Goal: Information Seeking & Learning: Find specific page/section

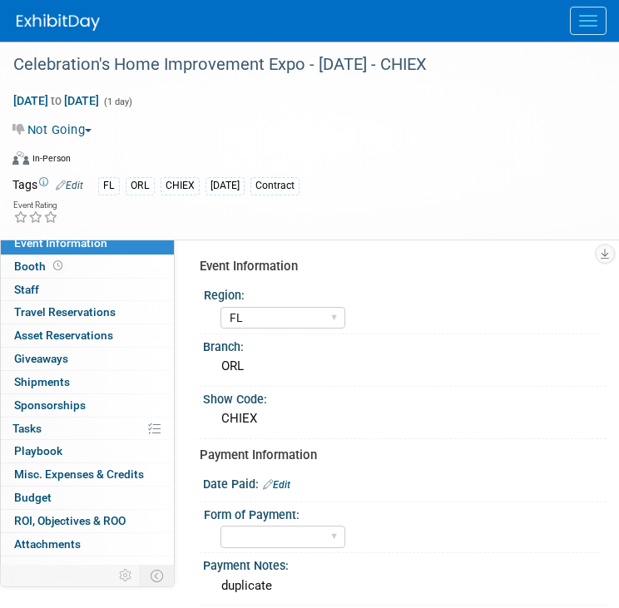
select select "FL"
click at [591, 27] on button "Menu" at bounding box center [588, 21] width 37 height 28
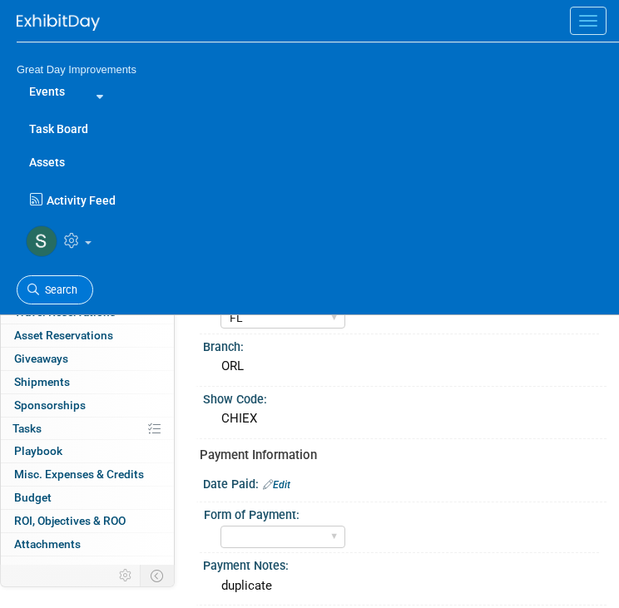
click at [70, 289] on span "Search" at bounding box center [58, 290] width 38 height 12
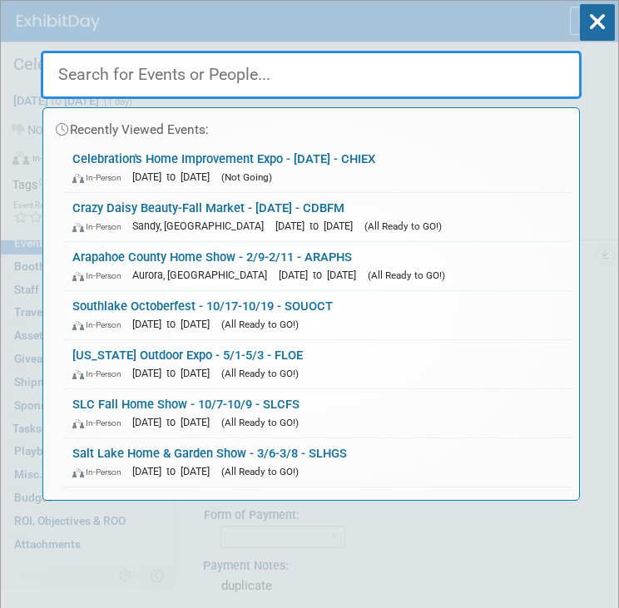
click at [92, 82] on input "text" at bounding box center [311, 75] width 541 height 48
paste input "CVSACF"
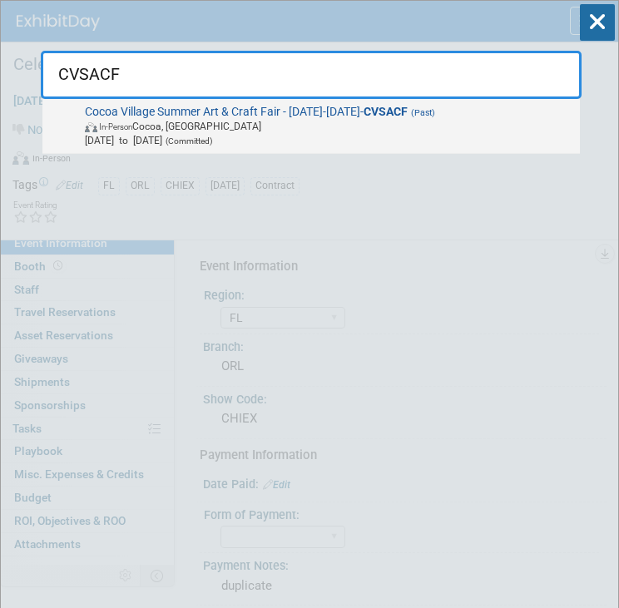
type input "CVSACF"
click at [278, 126] on span "In-Person Cocoa, FL" at bounding box center [329, 126] width 489 height 14
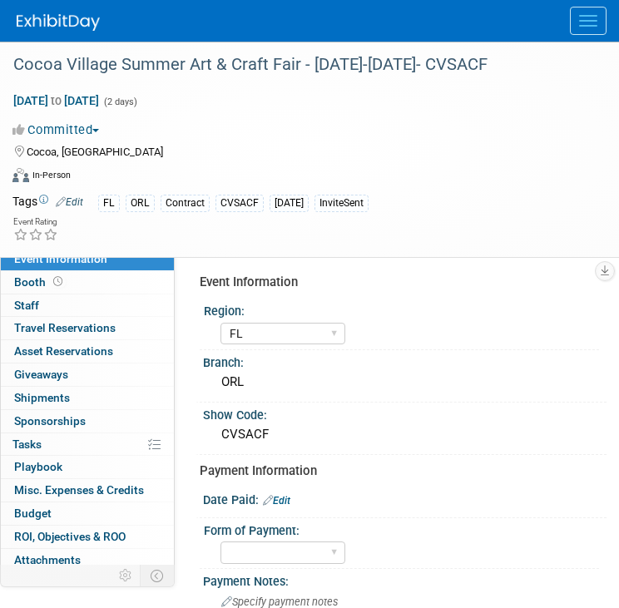
select select "FL"
click at [326, 236] on div "Event Rating" at bounding box center [299, 230] width 598 height 29
click at [210, 76] on div "Cocoa Village Summer Art & Craft Fair - [DATE]-[DATE]- CVSACF" at bounding box center [296, 65] width 579 height 30
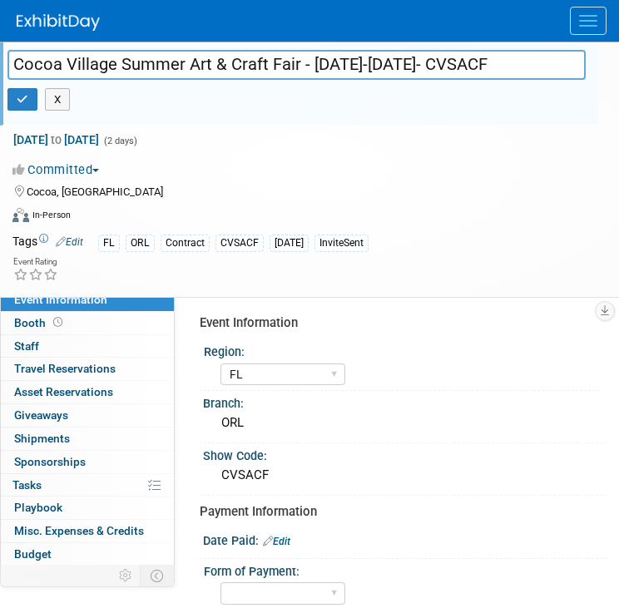
drag, startPoint x: 207, startPoint y: 63, endPoint x: -4, endPoint y: 57, distance: 211.5
click at [0, 57] on html "Great Day Improvements Events Add Event Bulk Upload Events Shareable Event Boar…" at bounding box center [309, 304] width 619 height 608
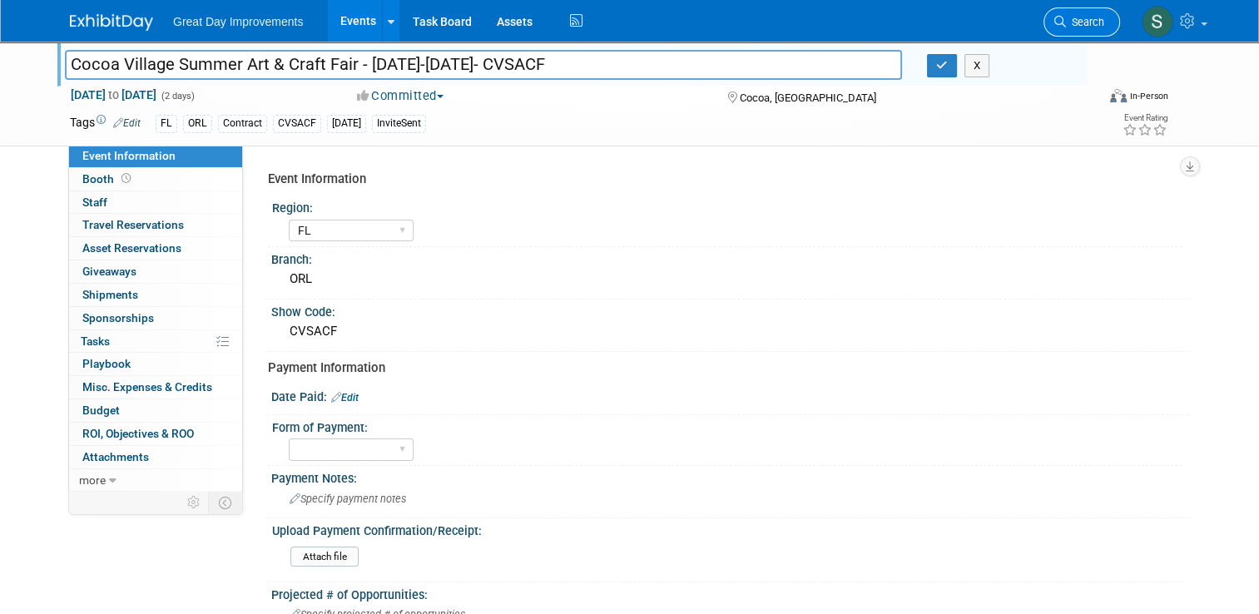
click at [618, 25] on span "Search" at bounding box center [1085, 22] width 38 height 12
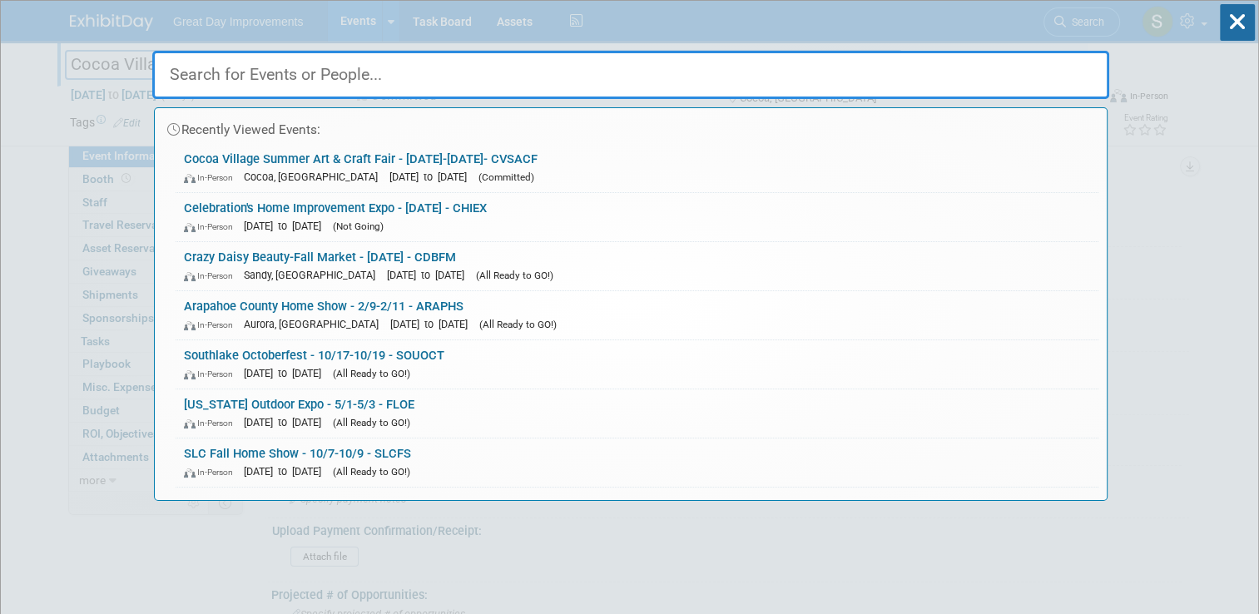
paste input "EES"
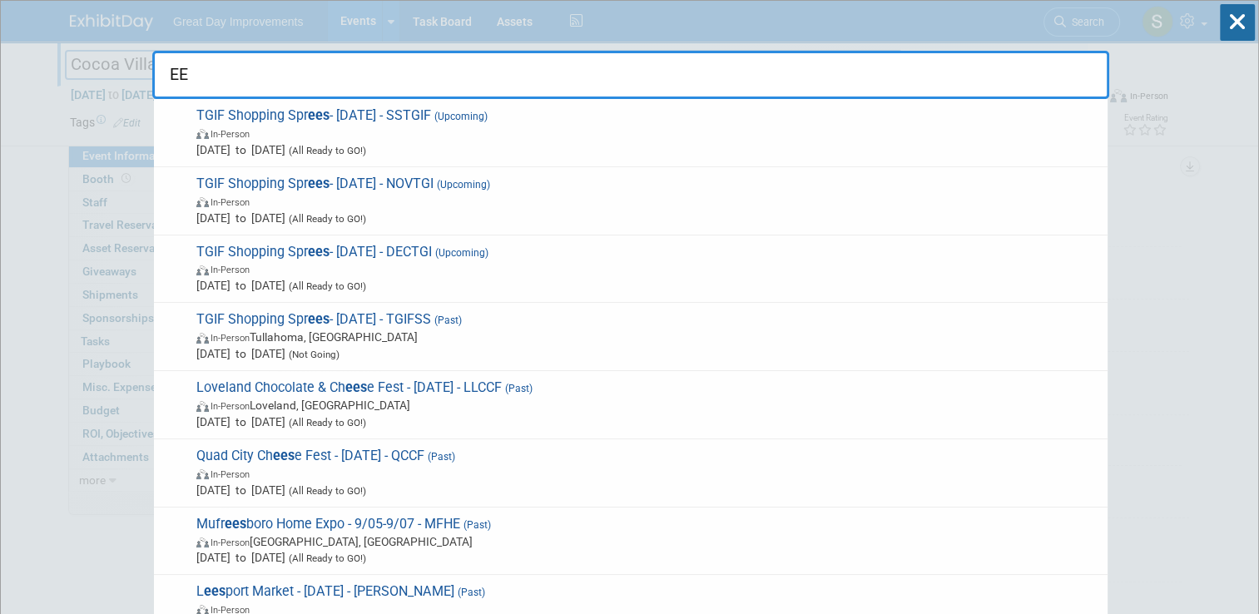
type input "E"
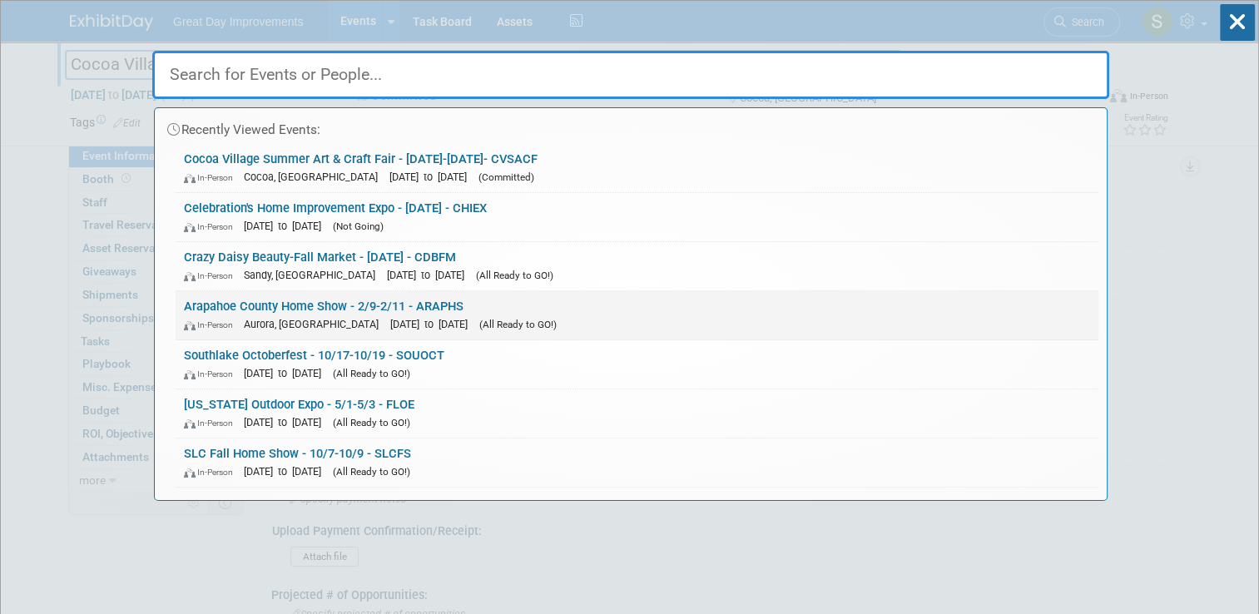
click at [618, 320] on div "In-Person Aurora, CO Feb 9, 2024 to Feb 11, 2024 (All Ready to GO!)" at bounding box center [637, 323] width 906 height 17
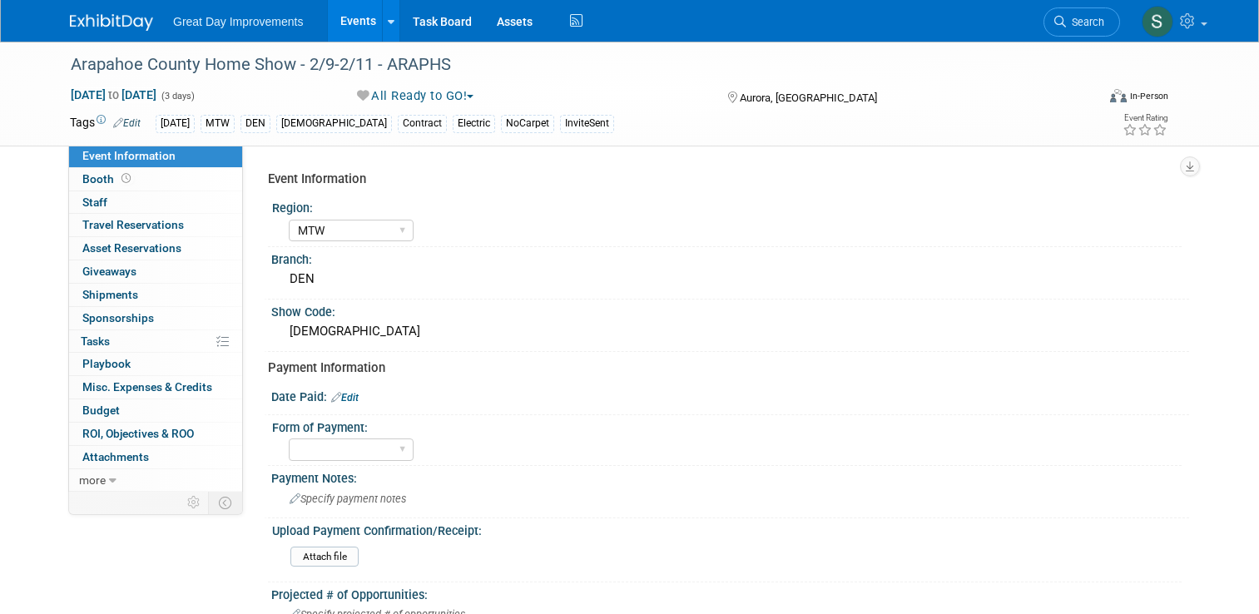
select select "MTW"
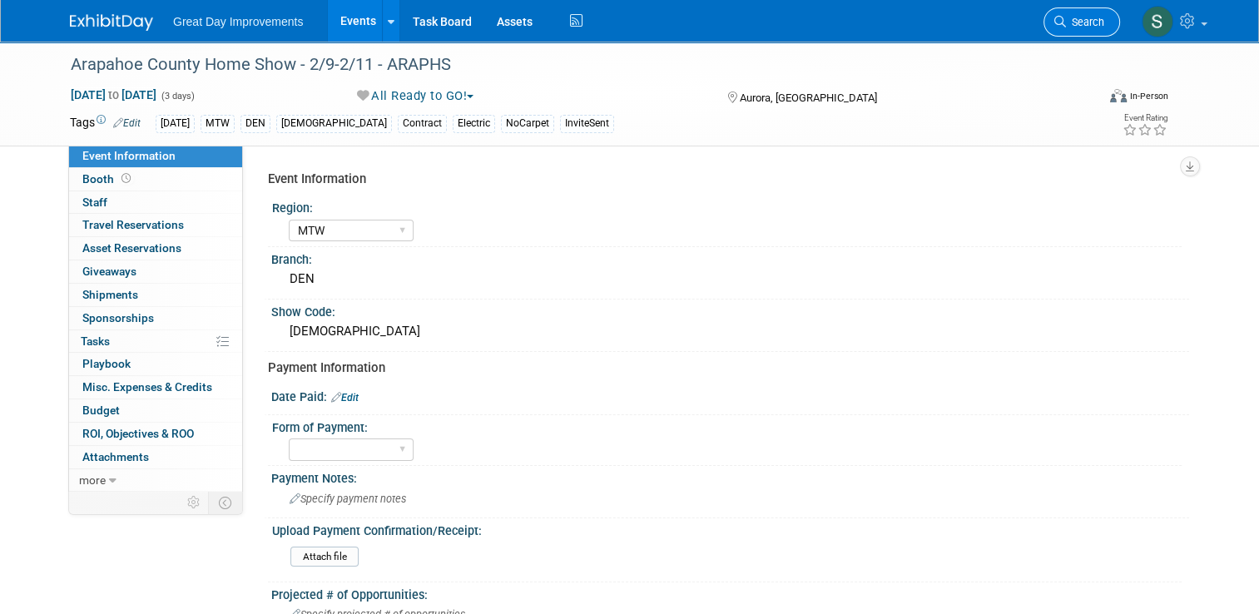
click at [1066, 22] on icon at bounding box center [1061, 22] width 12 height 12
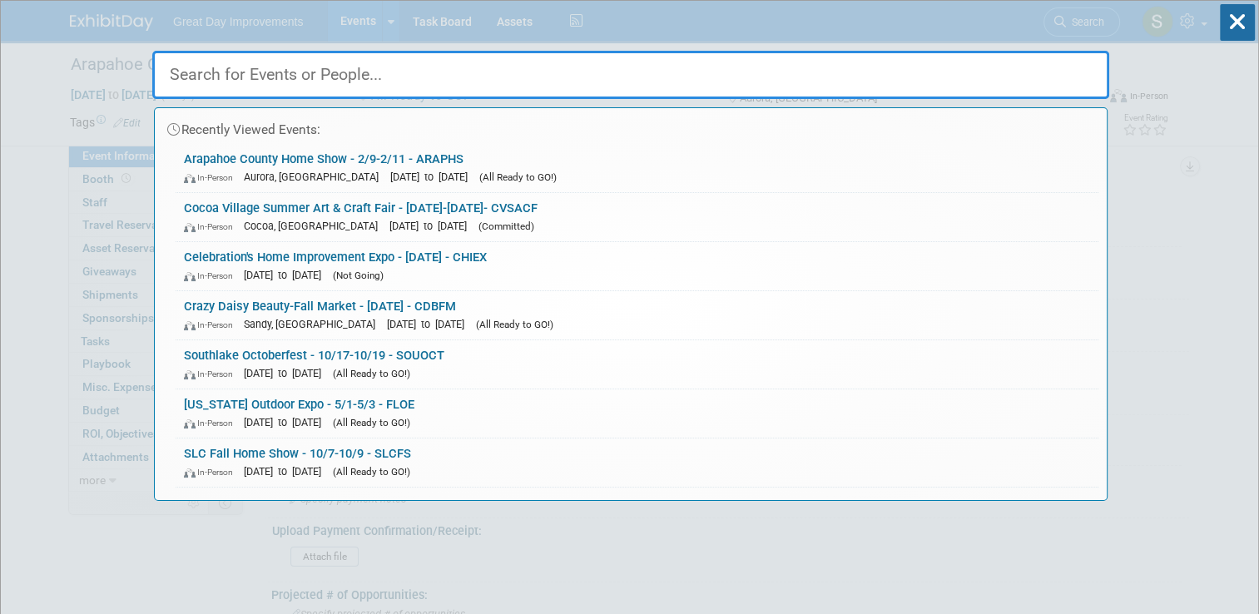
paste input "Easter Egg-Stravaganza"
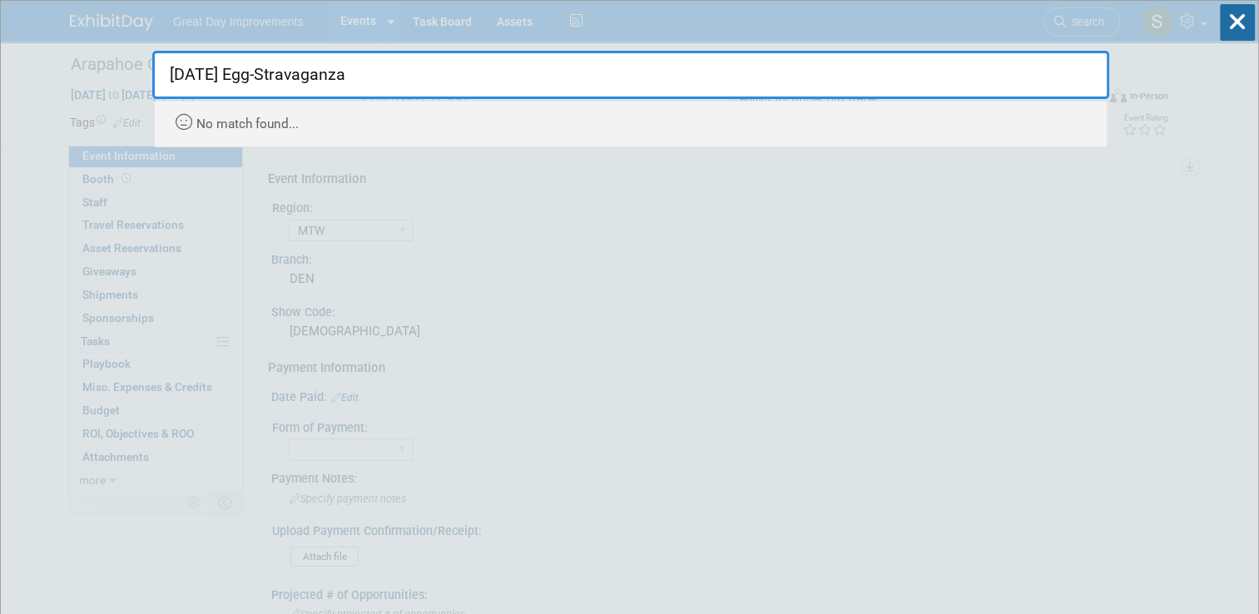
type input "Easter Egg-Stravaganza"
drag, startPoint x: 353, startPoint y: 82, endPoint x: 142, endPoint y: 82, distance: 211.4
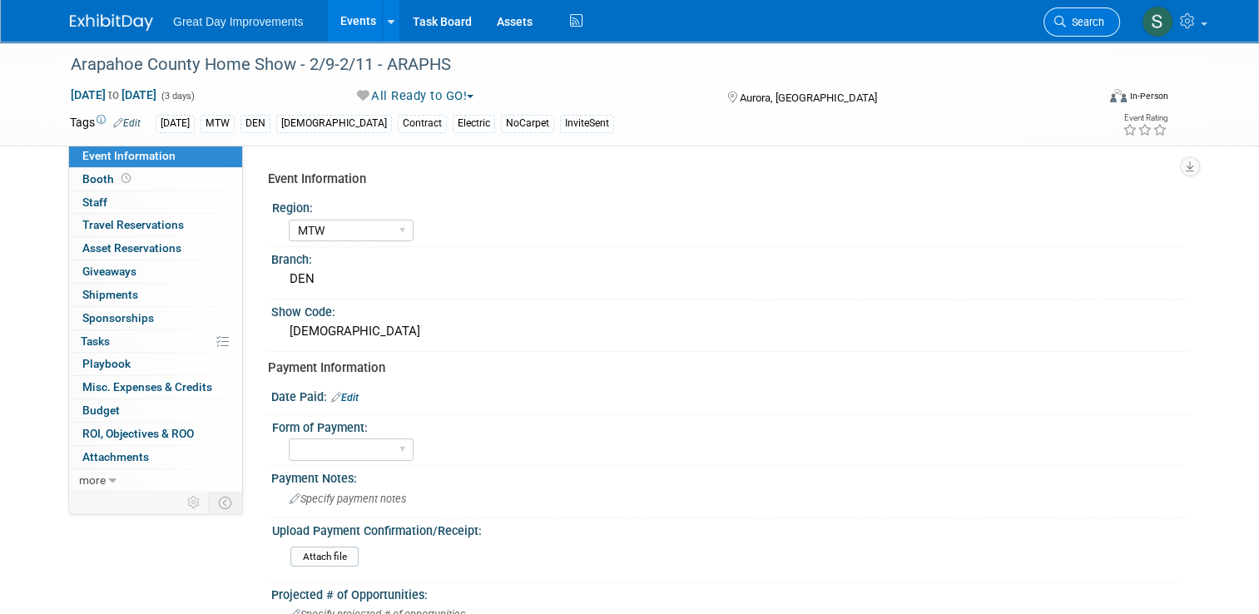
click at [1090, 25] on span "Search" at bounding box center [1085, 22] width 38 height 12
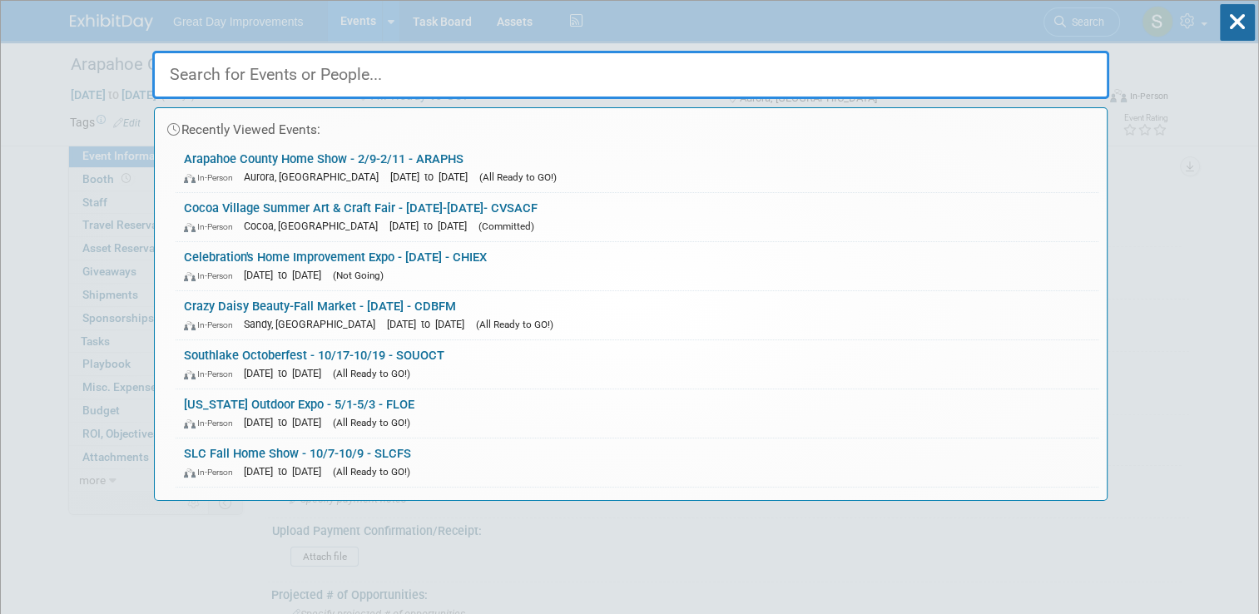
click at [553, 84] on input "text" at bounding box center [630, 75] width 957 height 48
paste input "FMILLS"
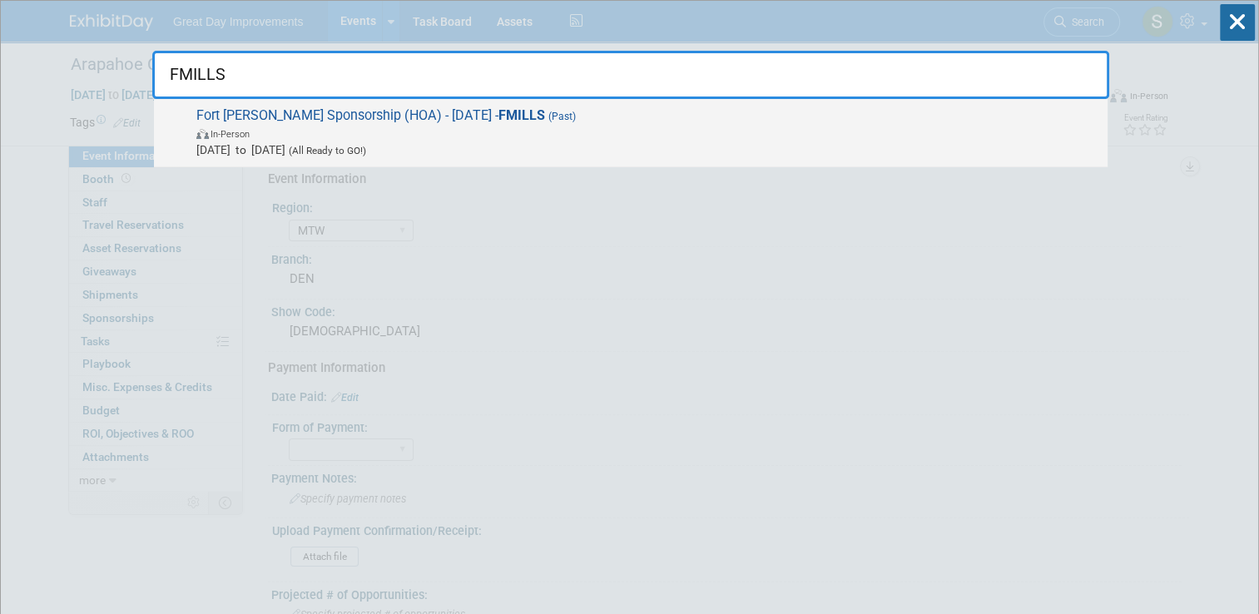
type input "FMILLS"
click at [584, 142] on span "Aug 1, 2025 to Aug 1, 2025 (All Ready to GO!)" at bounding box center [647, 150] width 903 height 17
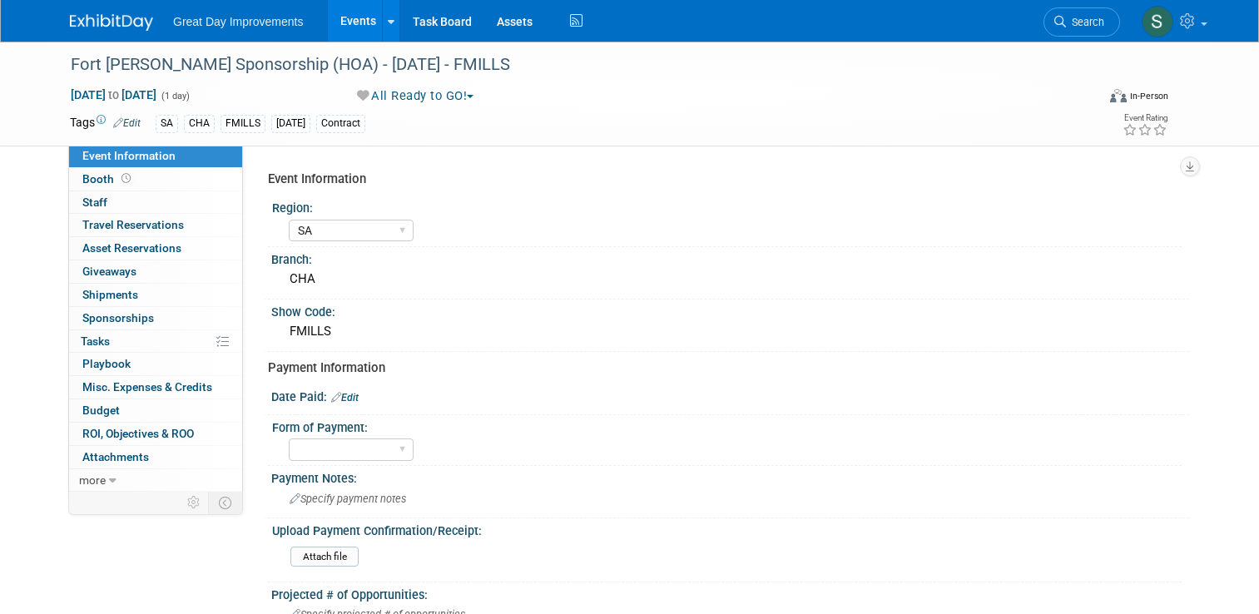
select select "SA"
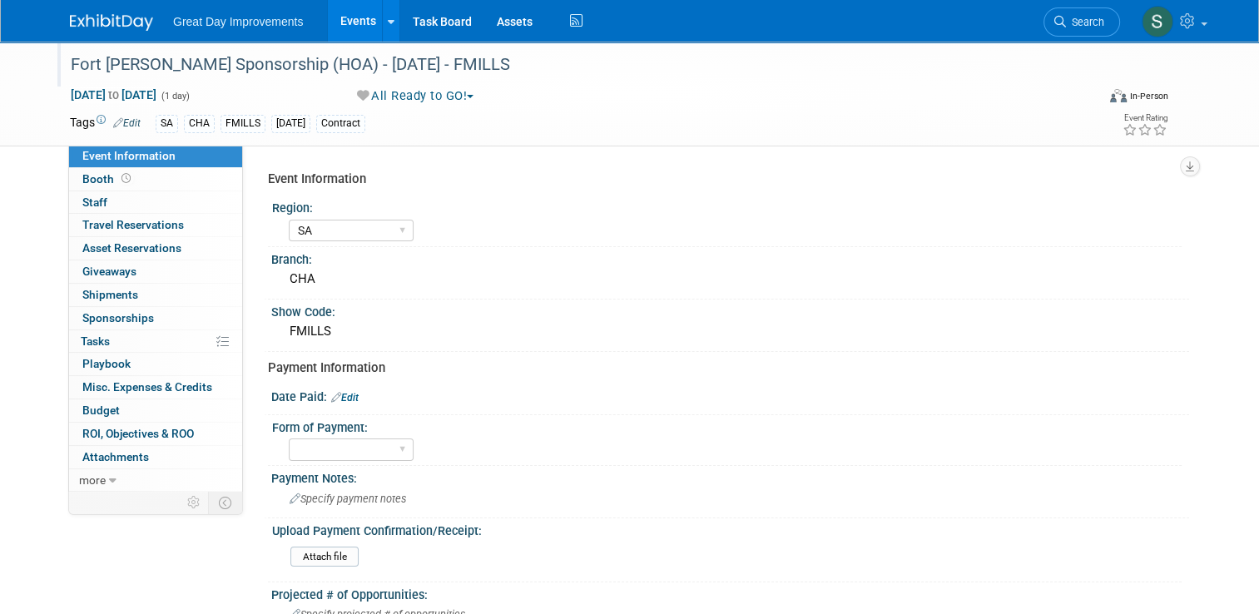
click at [196, 76] on div "Fort Mills Sponsorship (HOA) - 8/1/25 - FMILLS" at bounding box center [570, 65] width 1011 height 30
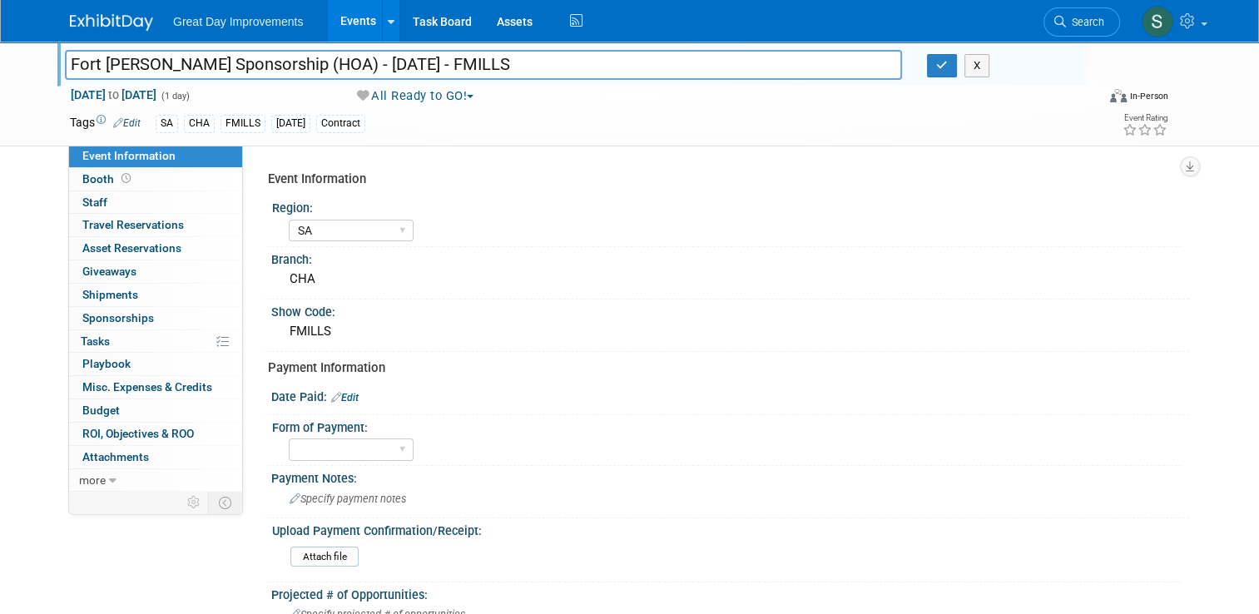
click at [196, 76] on input "Fort [PERSON_NAME] Sponsorship (HOA) - [DATE] - FMILLS" at bounding box center [483, 64] width 837 height 29
drag, startPoint x: 227, startPoint y: 67, endPoint x: 59, endPoint y: 70, distance: 168.2
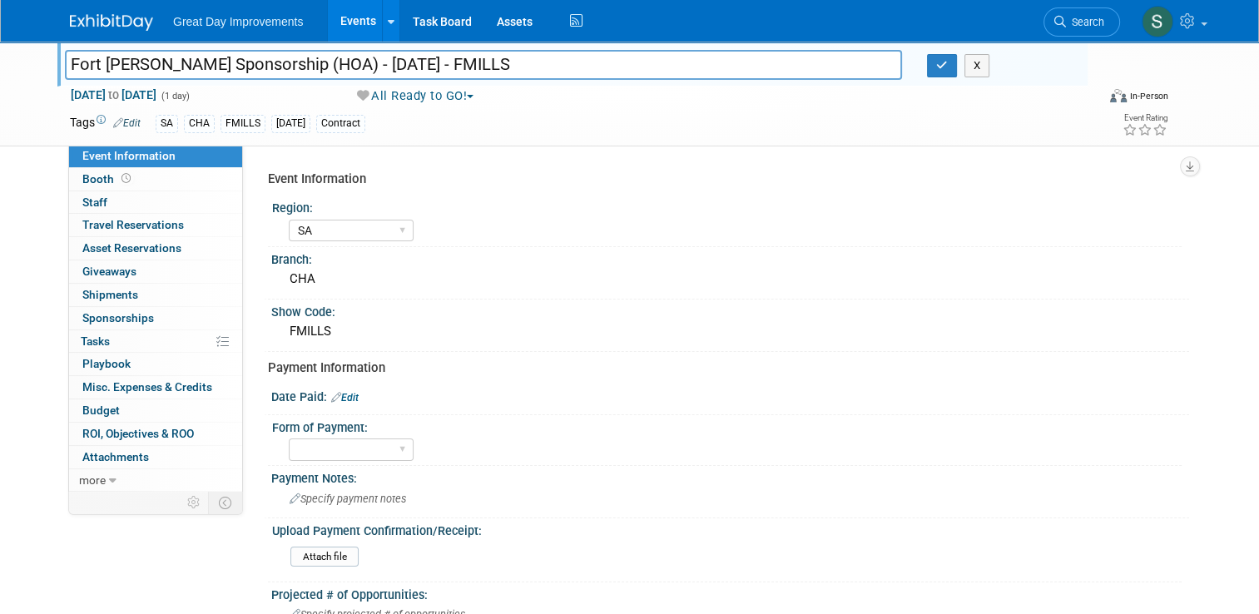
click at [65, 70] on input "Fort [PERSON_NAME] Sponsorship (HOA) - [DATE] - FMILLS" at bounding box center [483, 64] width 837 height 29
click at [937, 76] on button "button" at bounding box center [942, 65] width 30 height 23
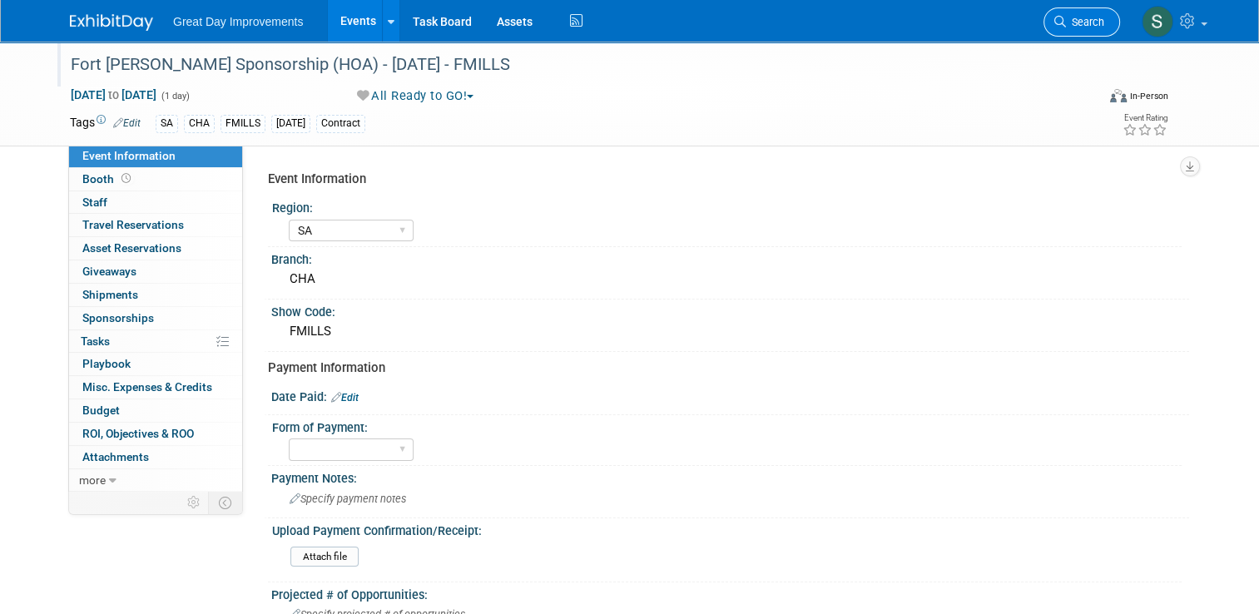
click at [1105, 27] on span "Search" at bounding box center [1085, 22] width 38 height 12
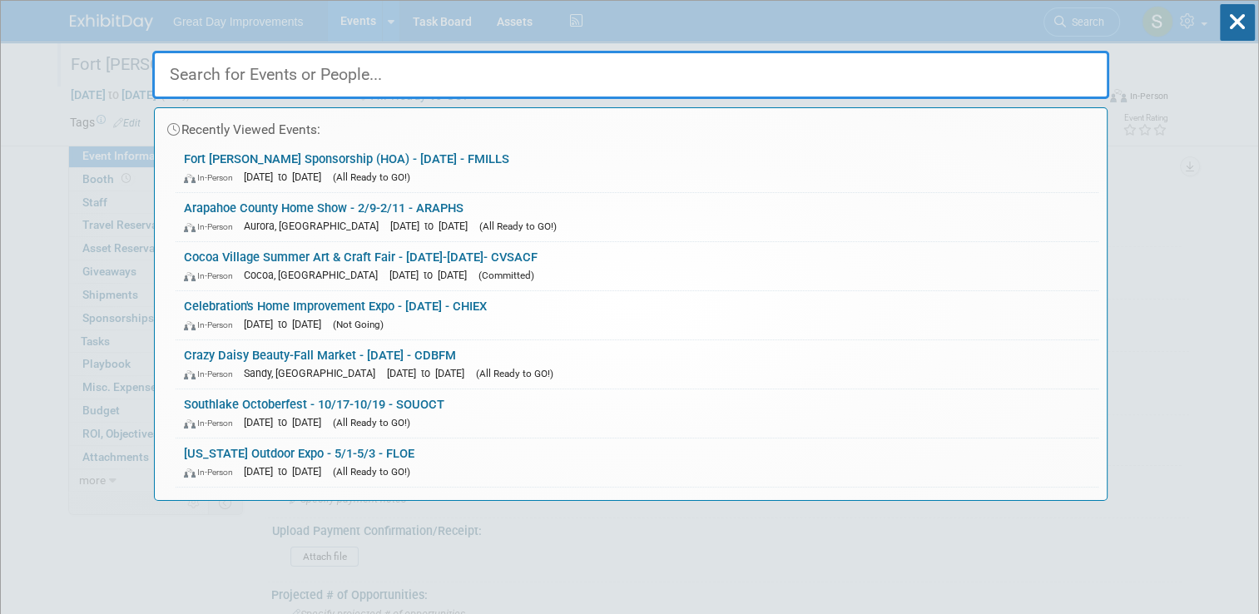
paste input "FPGP"
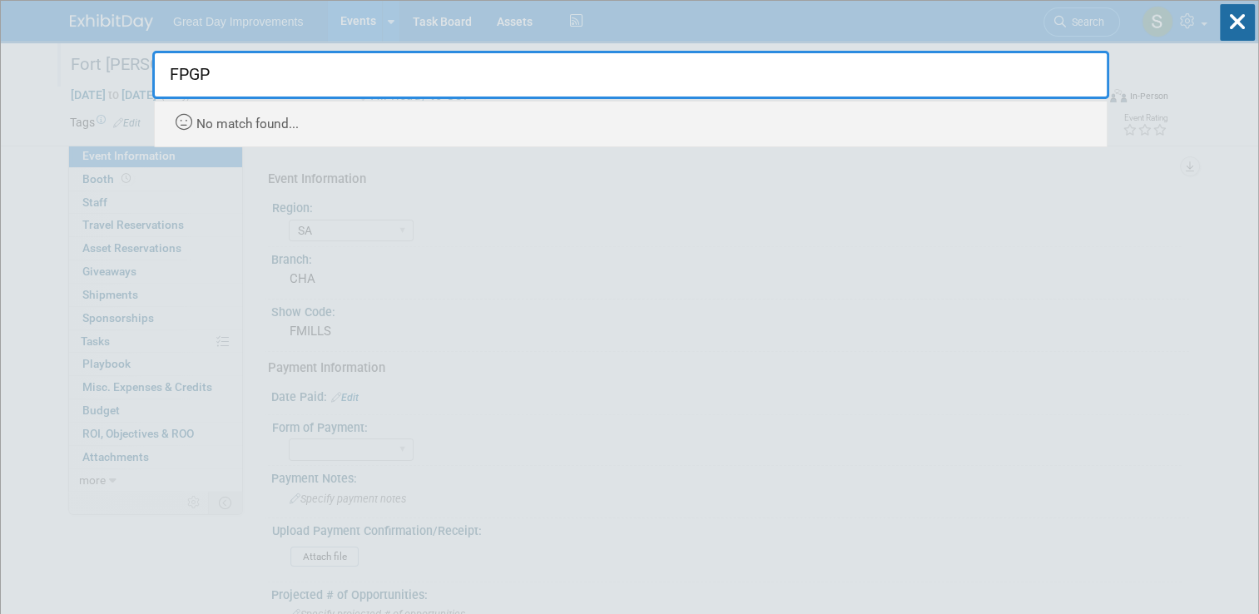
type input "FPGP"
drag, startPoint x: 1223, startPoint y: 228, endPoint x: 1075, endPoint y: 7, distance: 266.0
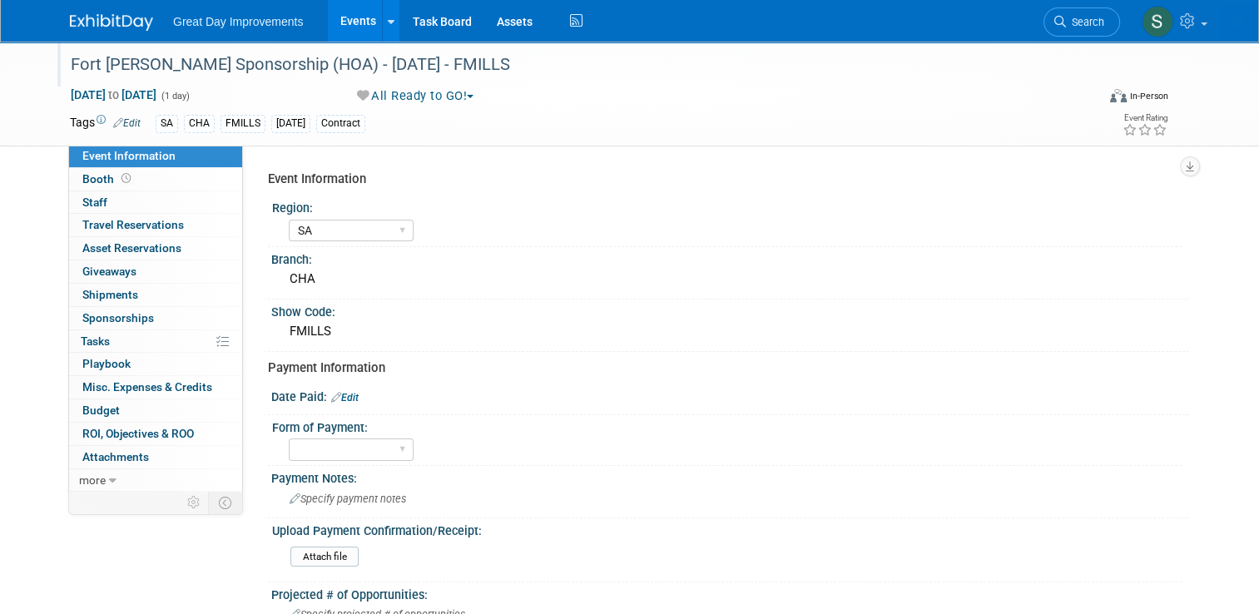
click at [1075, 7] on body "Great Day Improvements Events Add Event Bulk Upload Events Shareable Event Boar…" at bounding box center [629, 307] width 1259 height 614
click at [1072, 29] on link "Search" at bounding box center [1082, 21] width 77 height 29
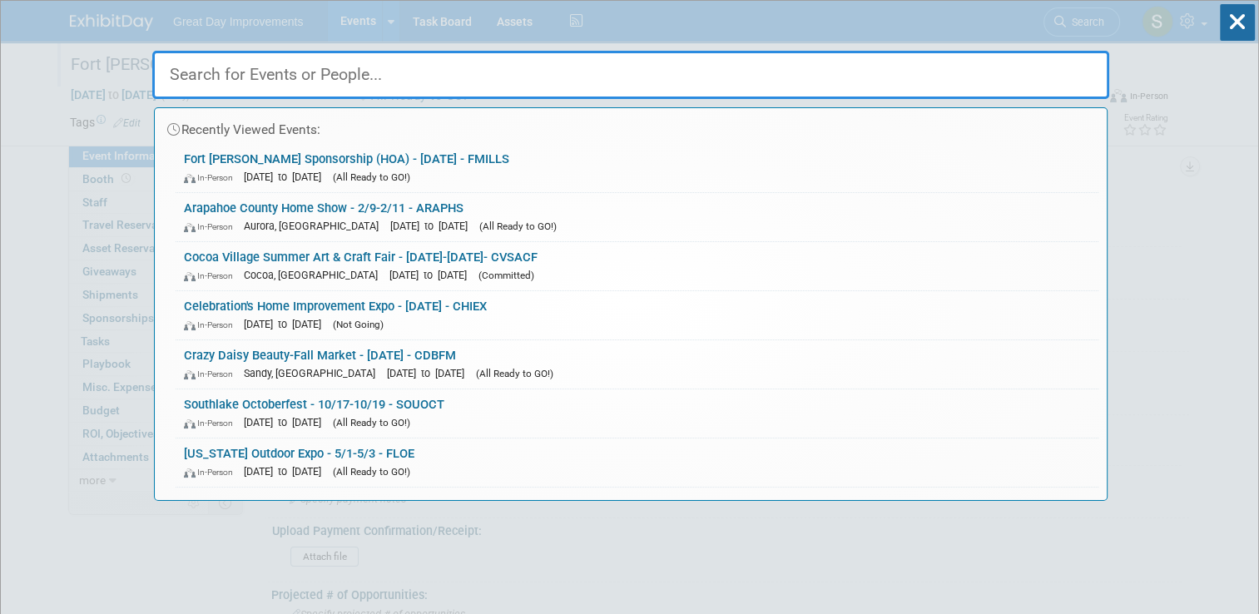
click at [871, 74] on input "text" at bounding box center [630, 75] width 957 height 48
paste input "Fernadina Pride"
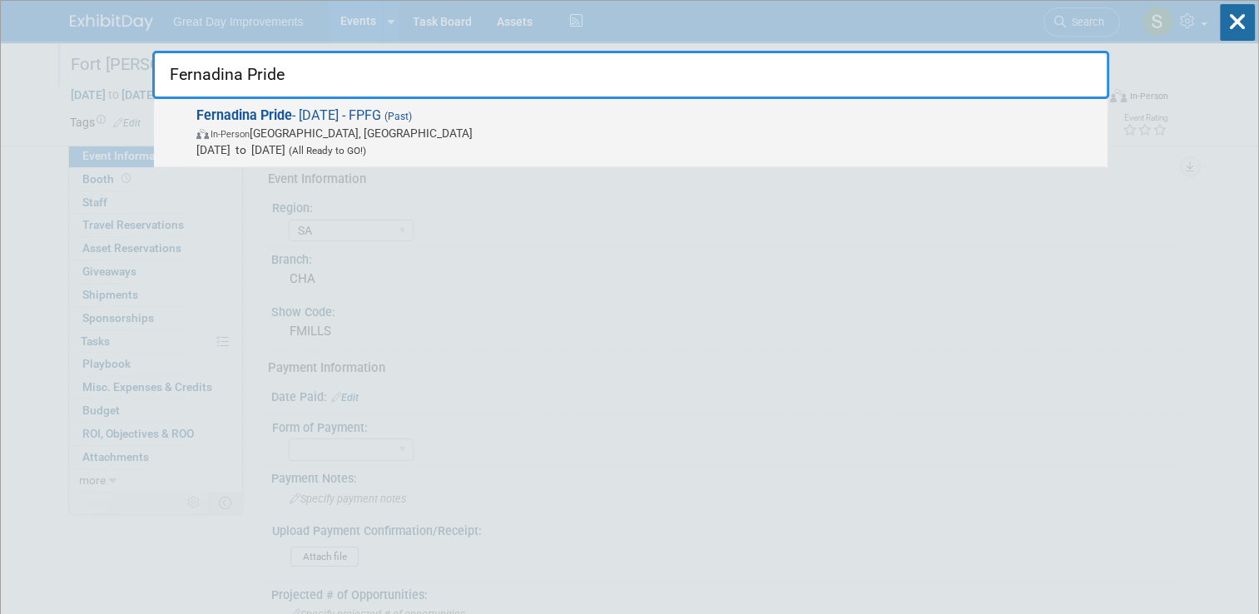
type input "Fernadina Pride"
click at [615, 138] on span "In-Person Punta Gorda, FL" at bounding box center [647, 133] width 903 height 17
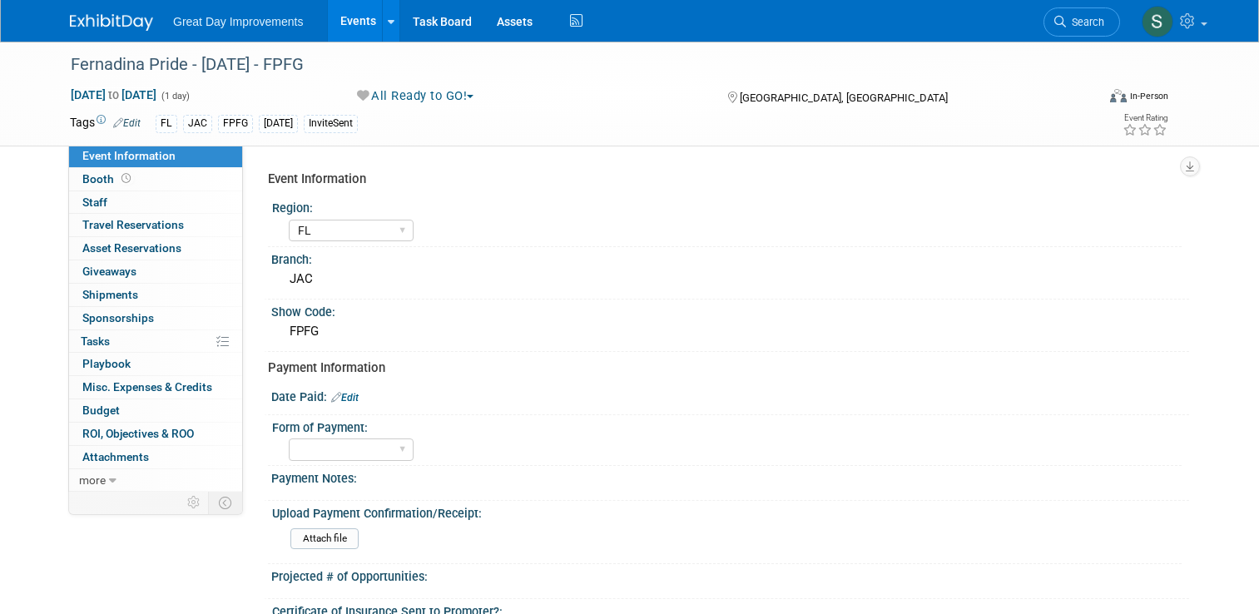
select select "FL"
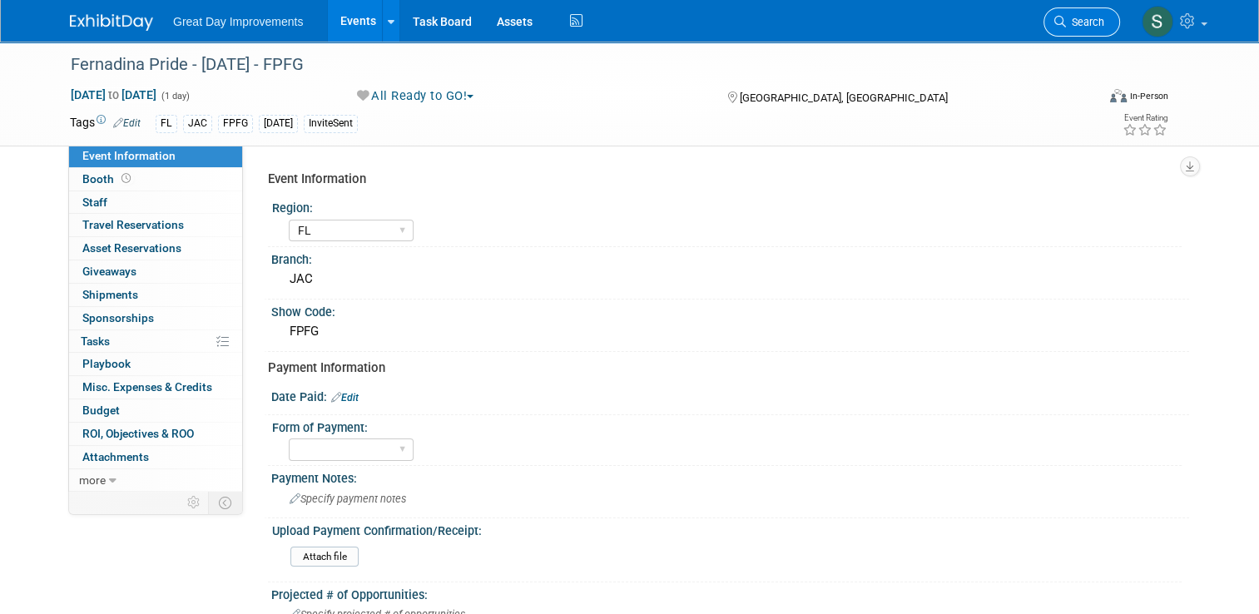
click at [1085, 21] on span "Search" at bounding box center [1085, 22] width 38 height 12
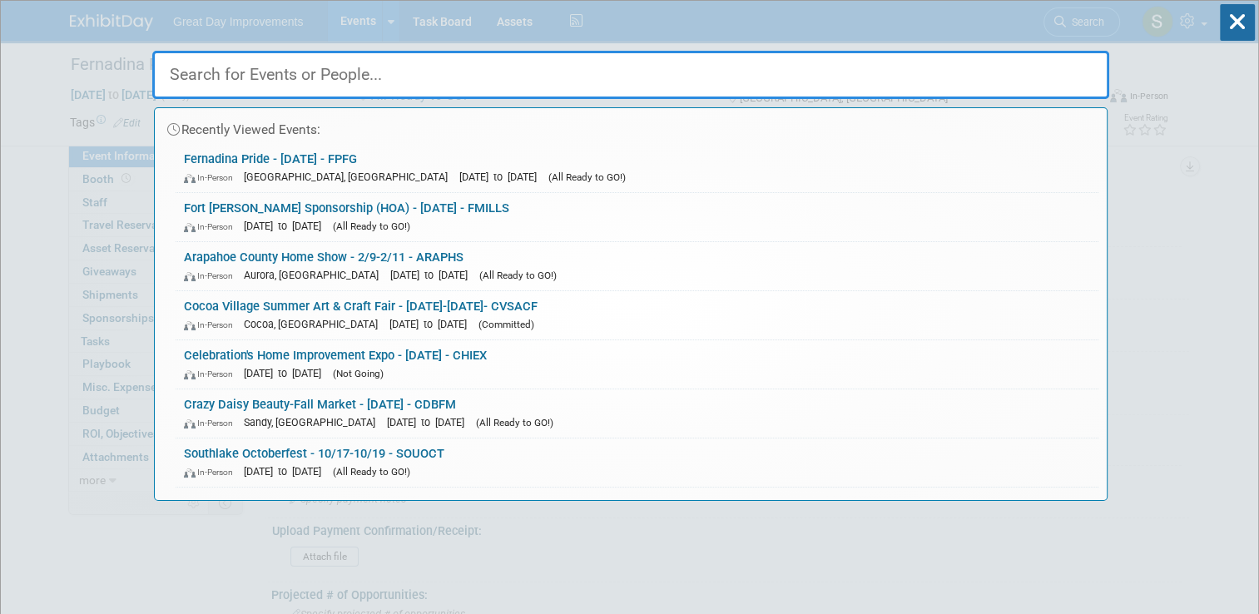
click at [793, 74] on input "text" at bounding box center [630, 75] width 957 height 48
click at [795, 75] on input "text" at bounding box center [630, 75] width 957 height 48
paste input "IOWASF"
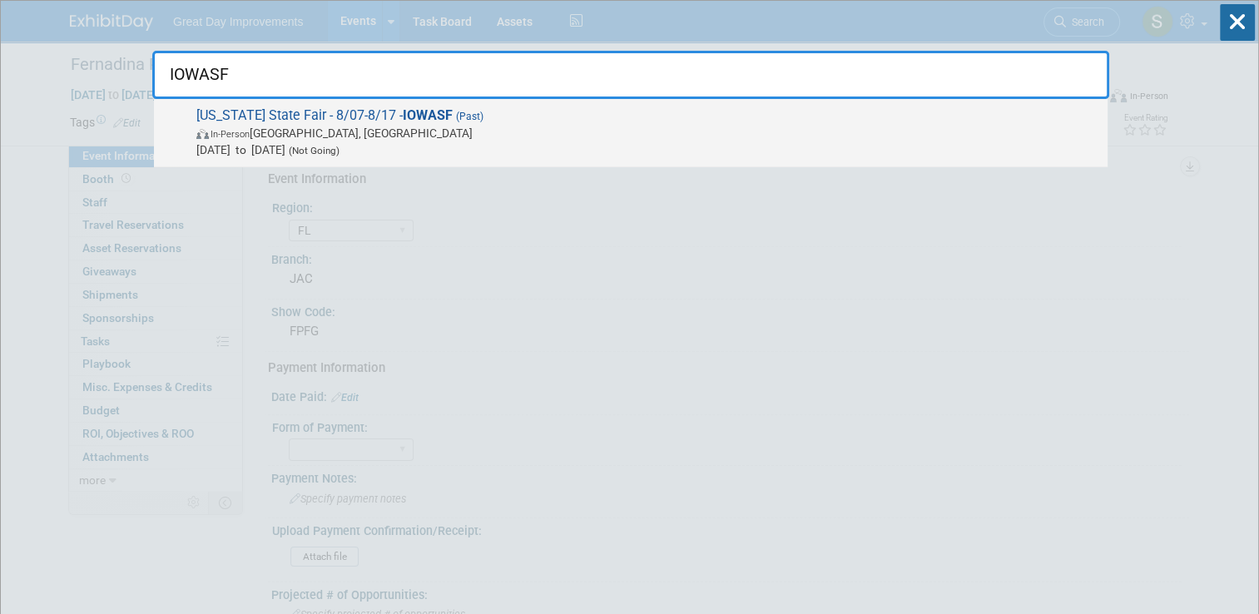
type input "IOWASF"
click at [483, 142] on span "Aug 7, 2025 to Aug 17, 2025 (Not Going)" at bounding box center [647, 150] width 903 height 17
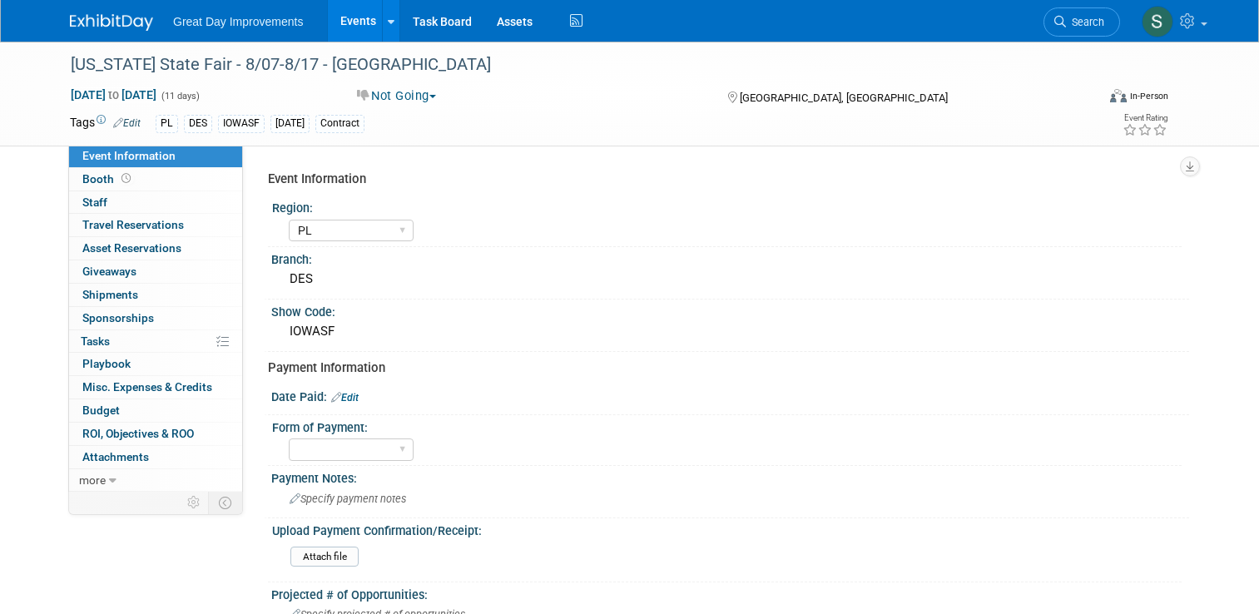
select select "PL"
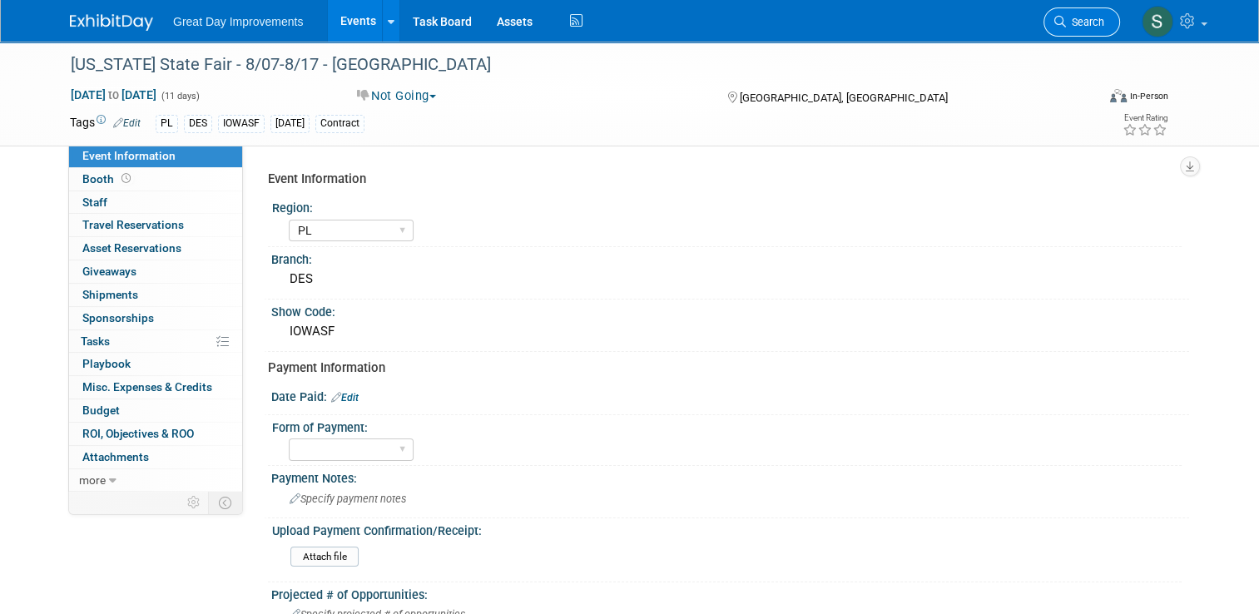
click at [1066, 27] on link "Search" at bounding box center [1082, 21] width 77 height 29
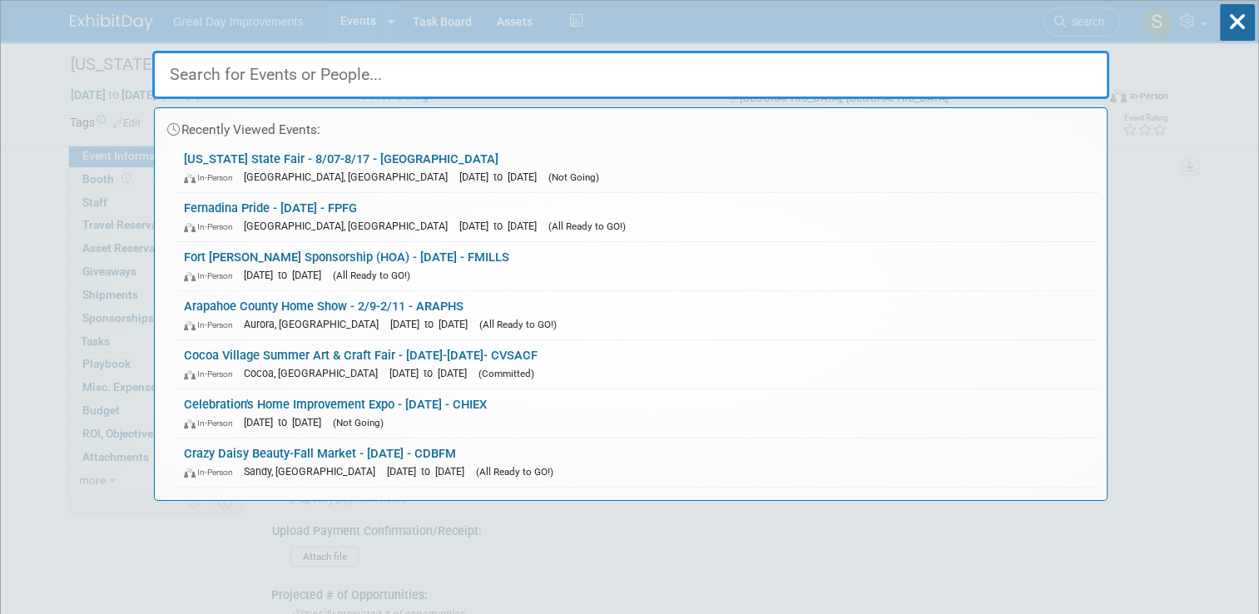
paste input "MISQU"
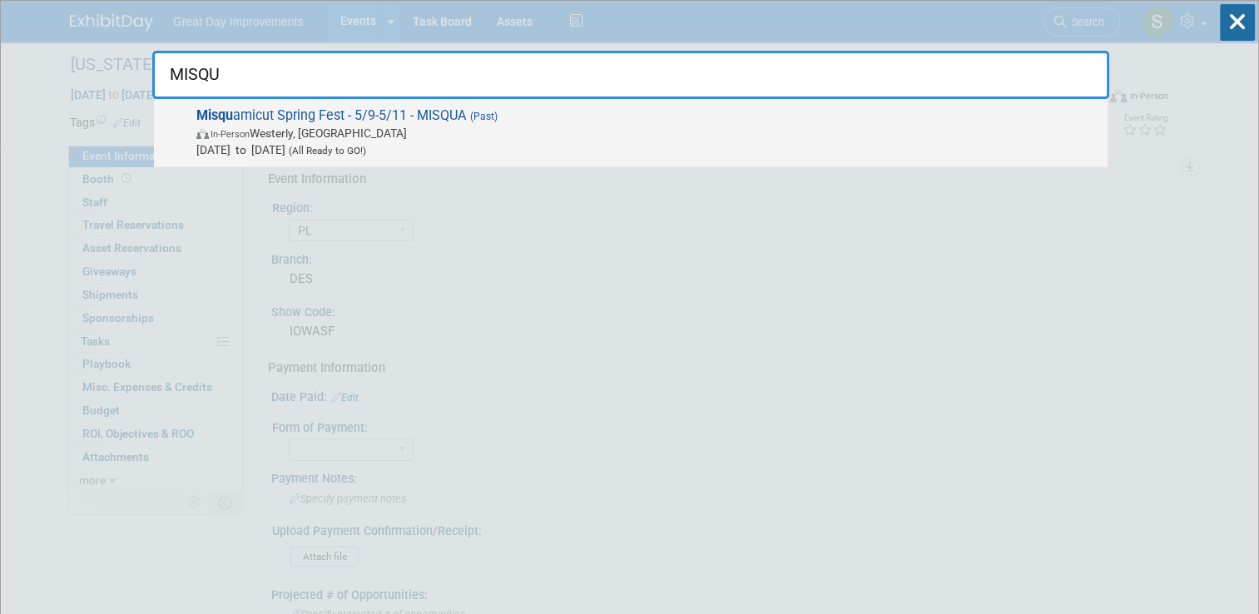
type input "MISQU"
click at [527, 122] on span "Misqu amicut Spring Fest - 5/9-5/11 - MISQUA (Past) In-Person Westerly, [GEOGRA…" at bounding box center [645, 132] width 908 height 51
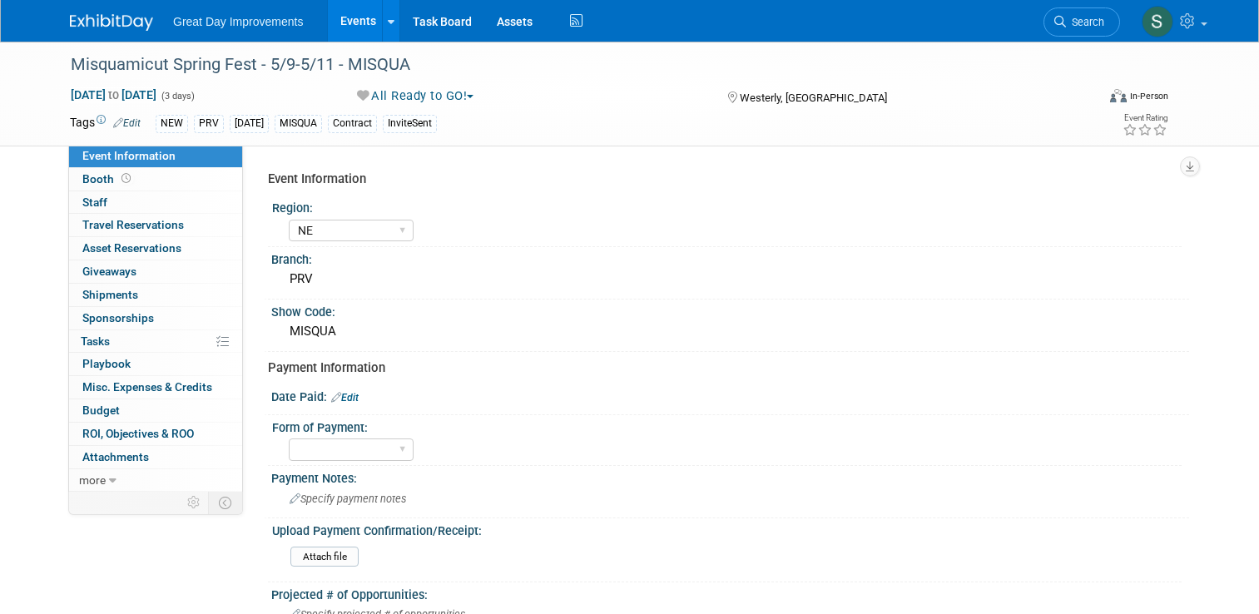
select select "NE"
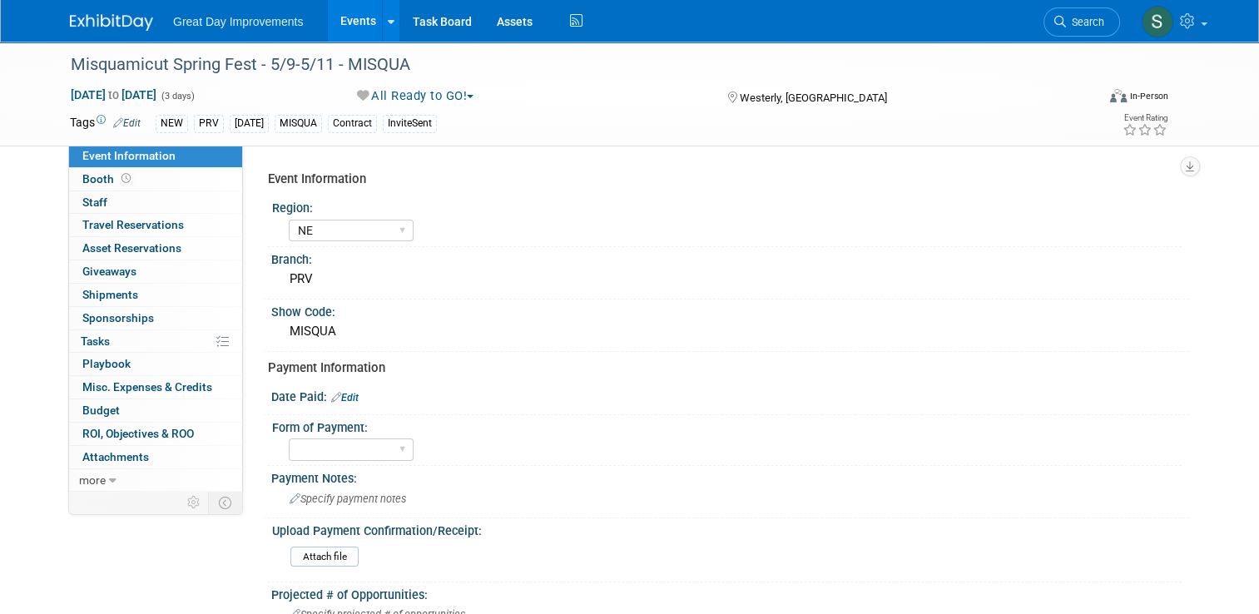
click at [125, 22] on img at bounding box center [111, 22] width 83 height 17
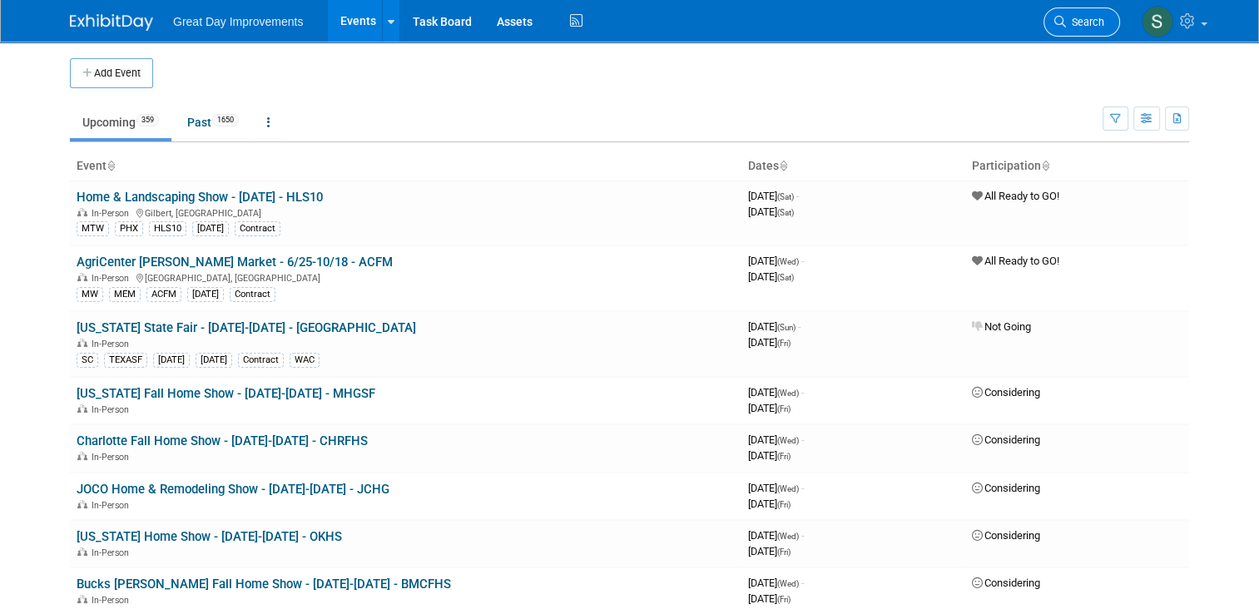
click at [1102, 18] on span "Search" at bounding box center [1085, 22] width 38 height 12
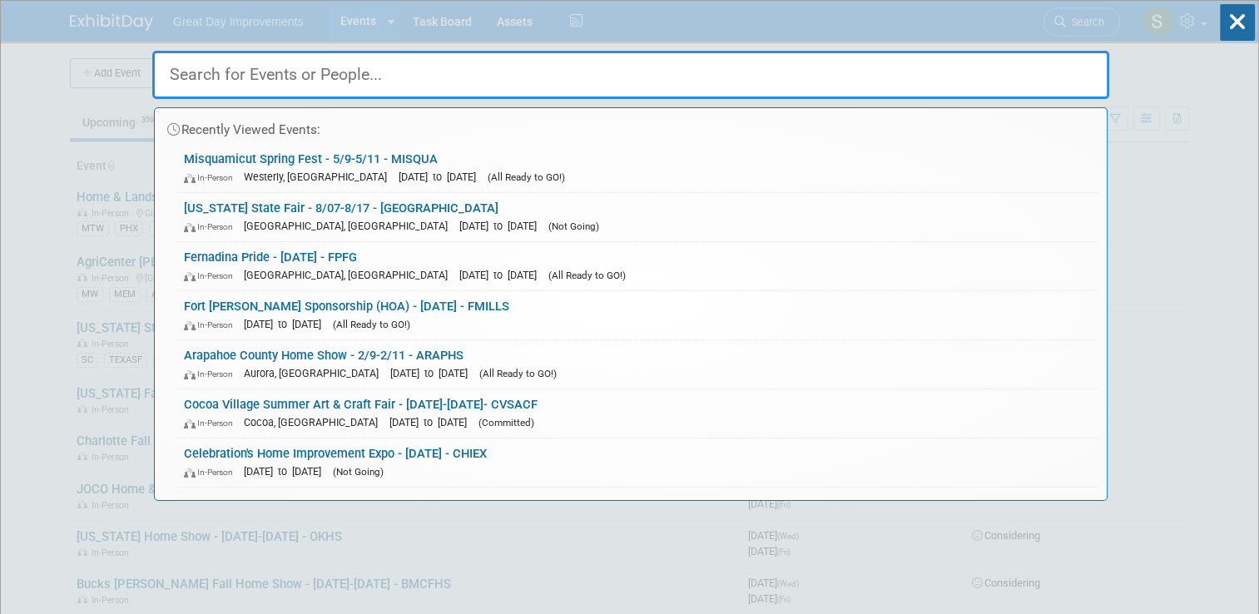
paste input "MSFCHI"
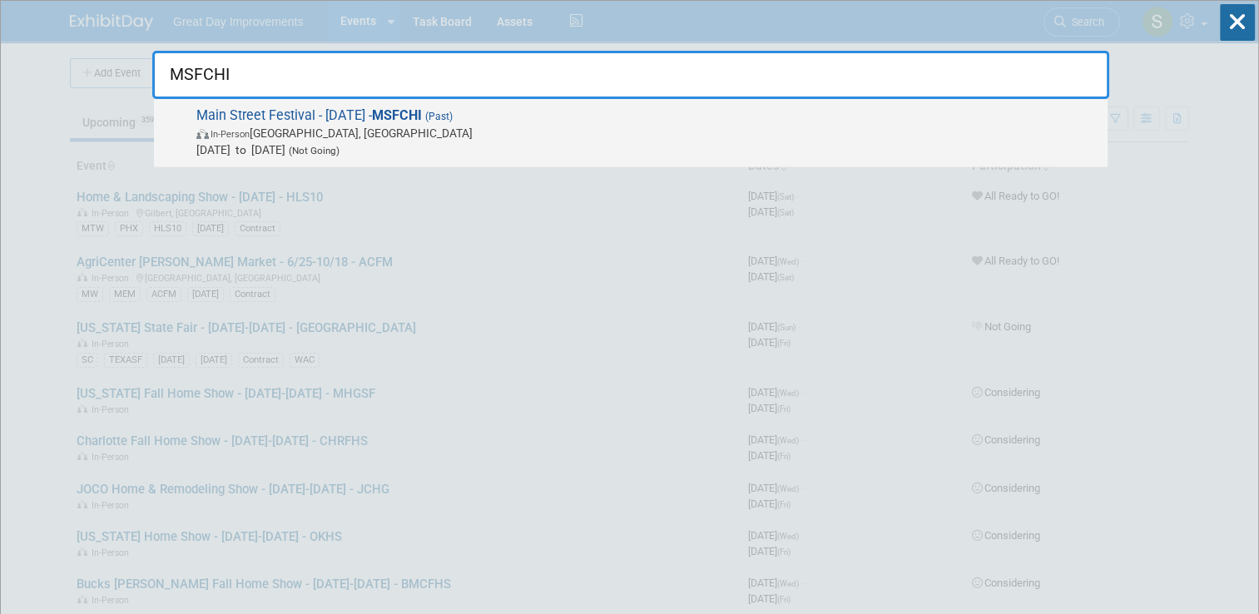
type input "MSFCHI"
click at [623, 127] on span "In-Person [GEOGRAPHIC_DATA], [GEOGRAPHIC_DATA]" at bounding box center [647, 133] width 903 height 17
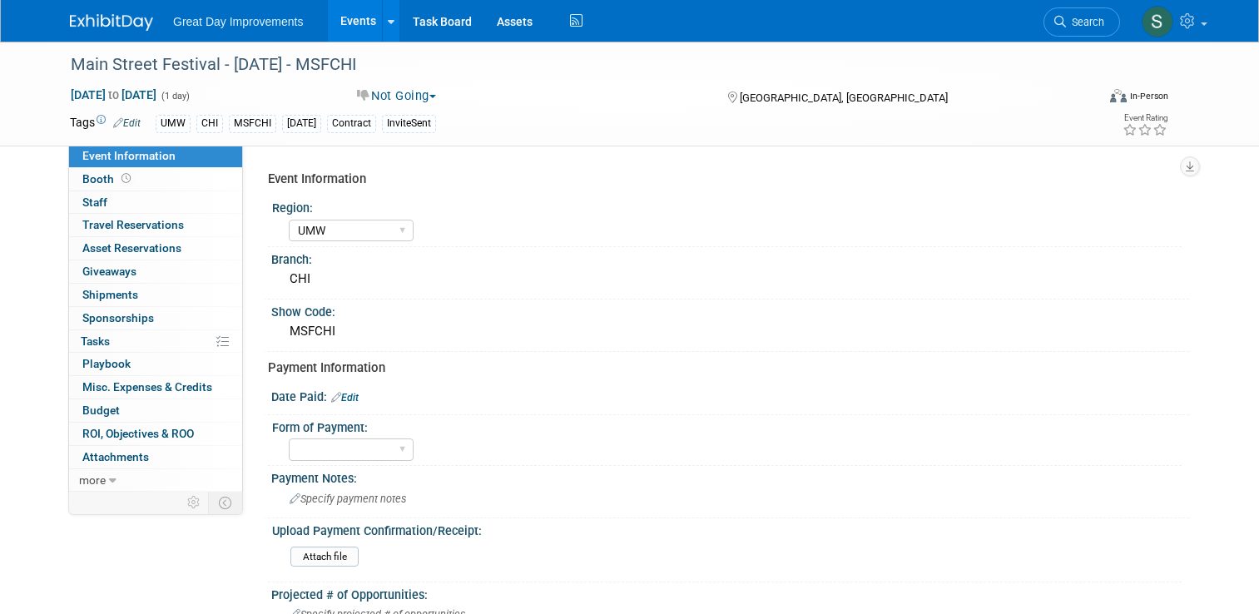
select select "UMW"
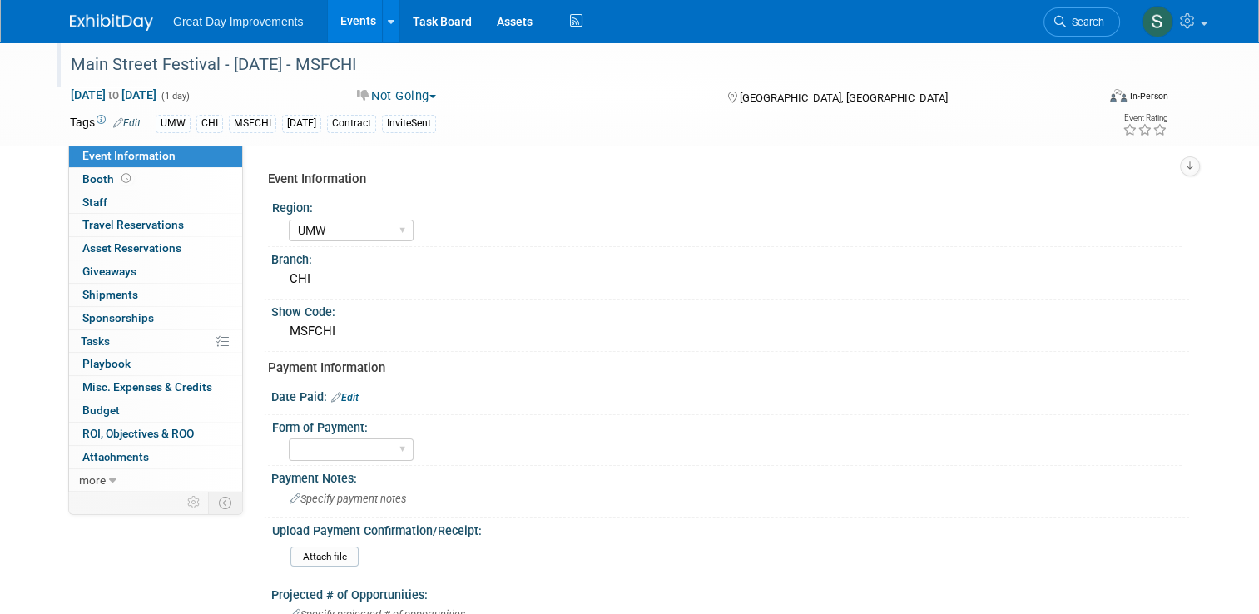
click at [194, 54] on div "Main Street Festival - [DATE] - MSFCHI" at bounding box center [570, 65] width 1011 height 30
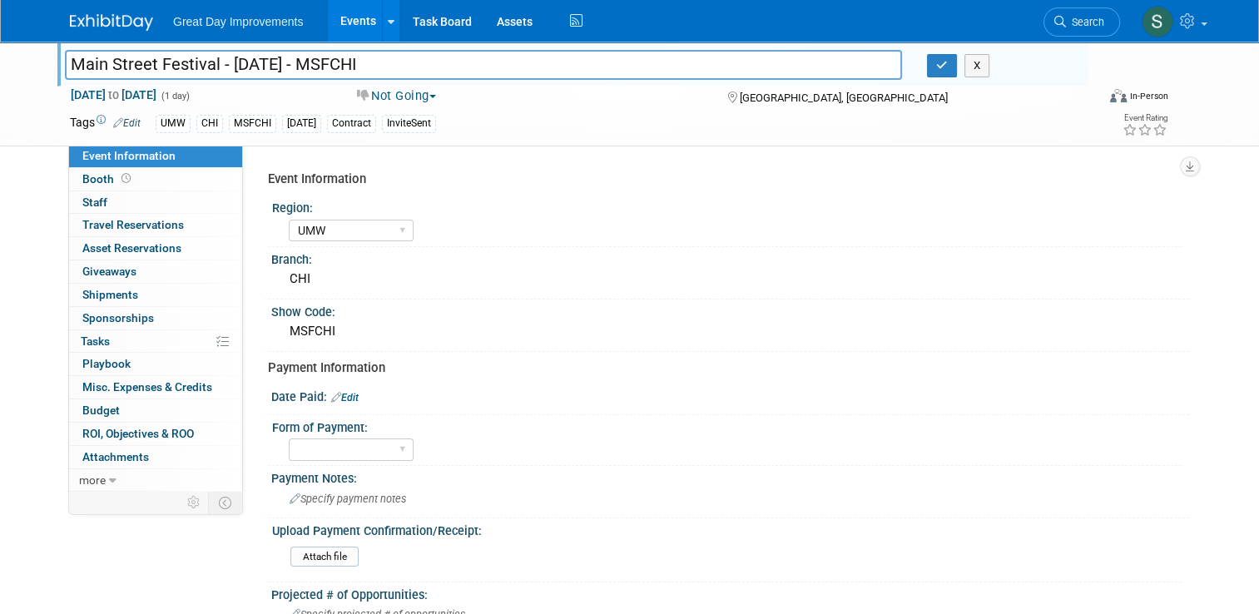
drag, startPoint x: 206, startPoint y: 64, endPoint x: 54, endPoint y: 31, distance: 155.9
click at [54, 31] on body "Great Day Improvements Events Add Event Bulk Upload Events Shareable Event Boar…" at bounding box center [629, 307] width 1259 height 614
click at [97, 64] on input "Main Street Festival - [DATE] - MSFCHI" at bounding box center [483, 64] width 837 height 29
click at [1065, 18] on icon at bounding box center [1061, 22] width 12 height 12
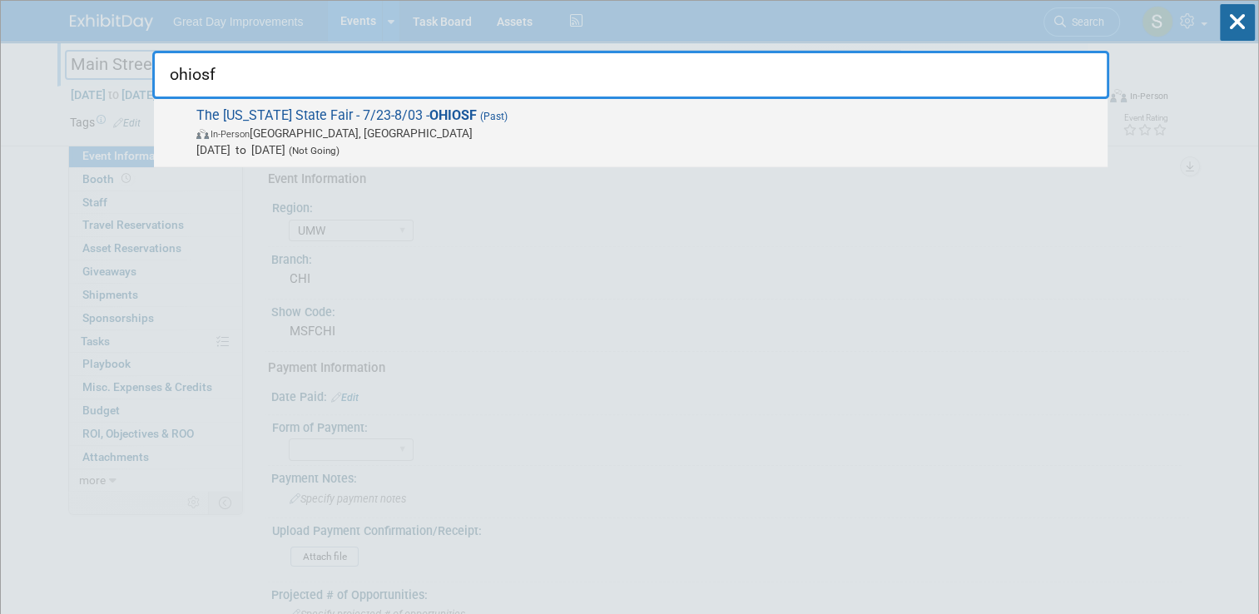
type input "ohiosf"
click at [748, 132] on span "In-Person Columbus, OH" at bounding box center [647, 133] width 903 height 17
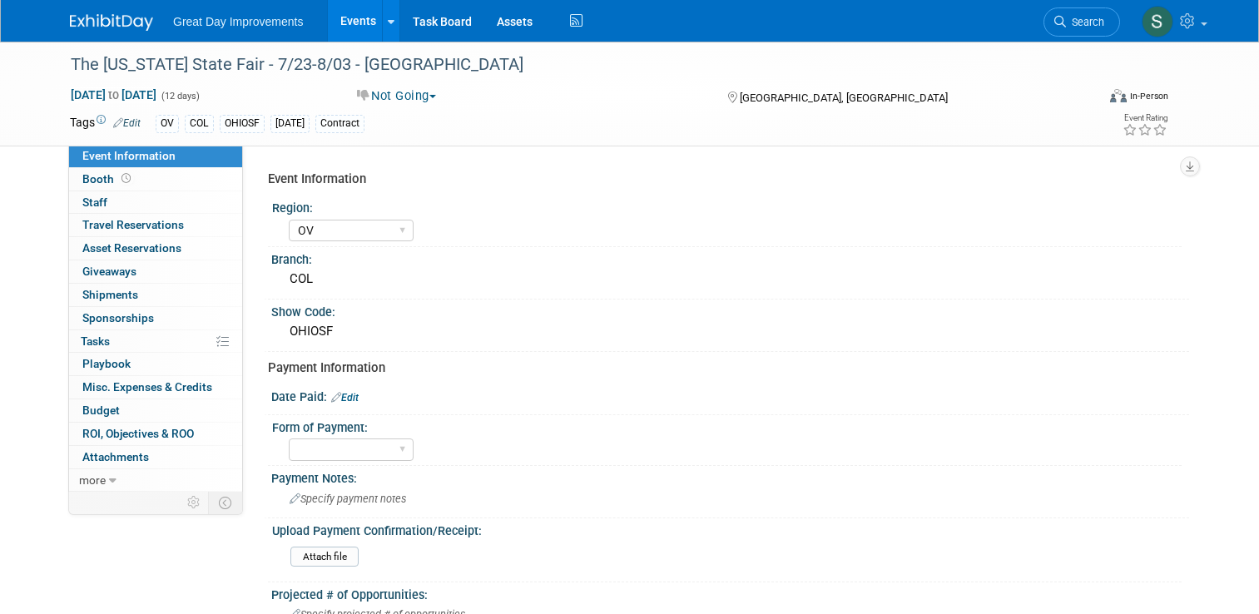
select select "OV"
